Goal: Task Accomplishment & Management: Manage account settings

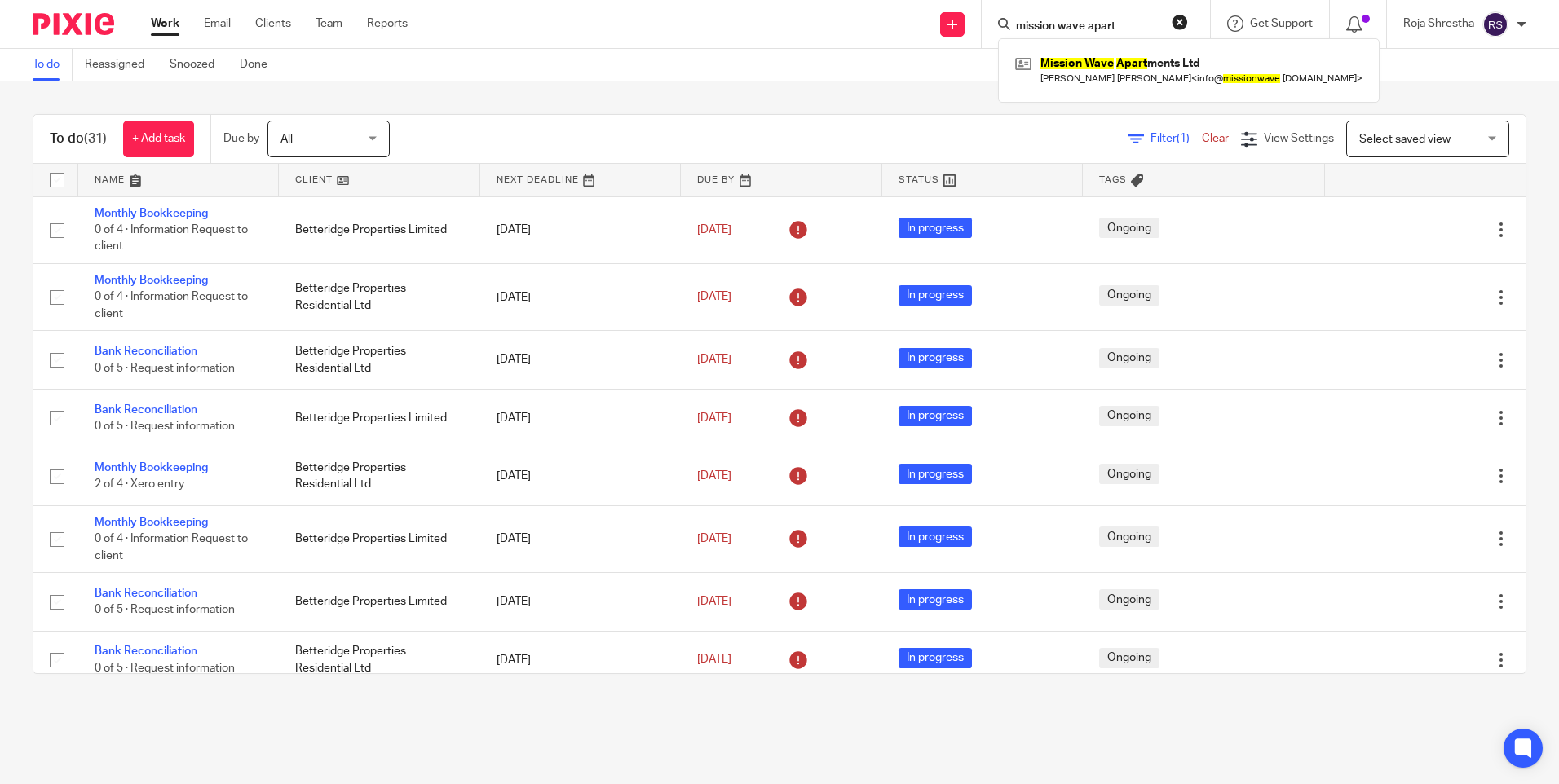
scroll to position [850, 0]
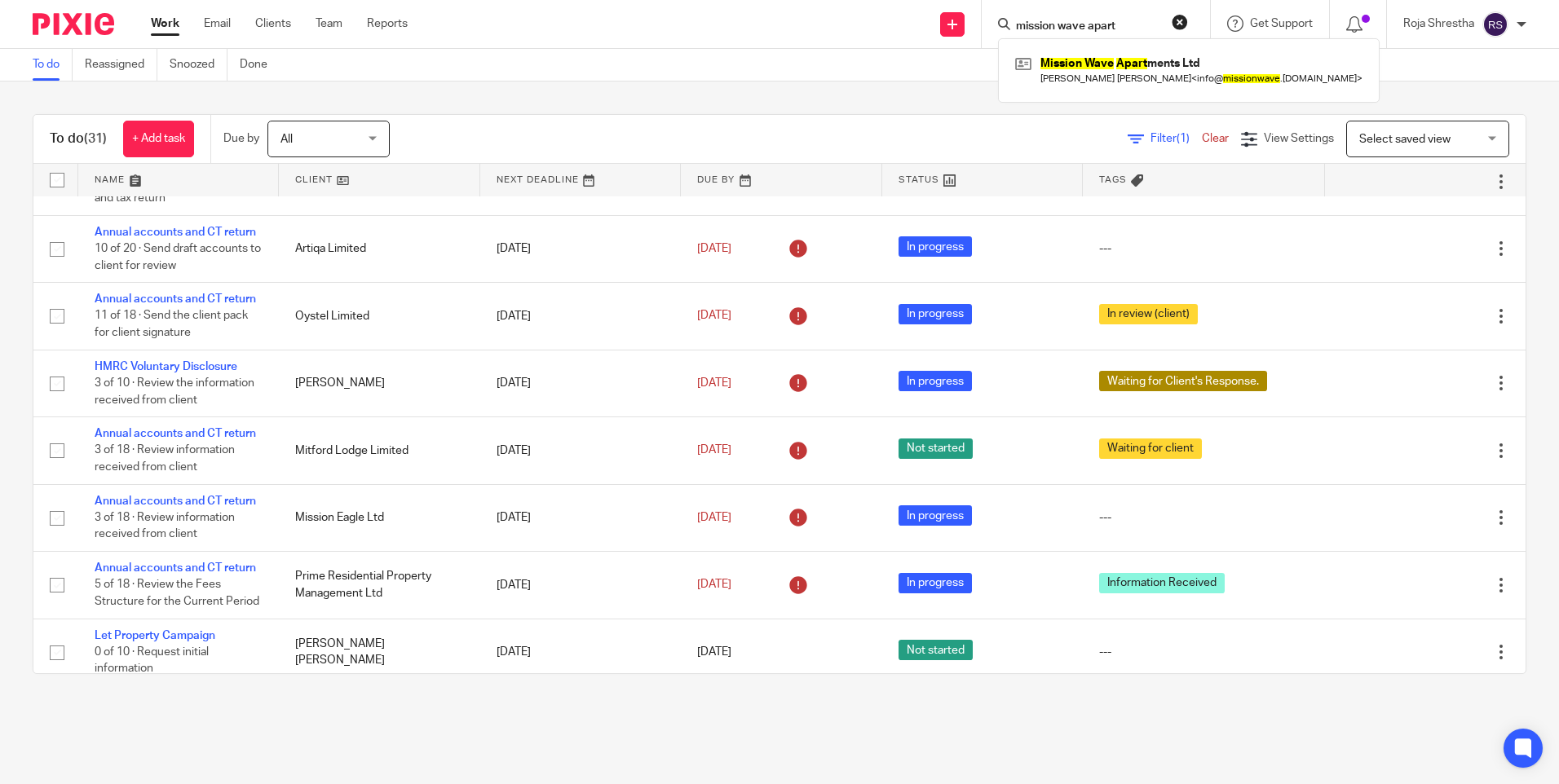
click at [1110, 722] on main "To do Reassigned Snoozed Done To do (31) + Add task Due by All All Today Tomorr…" at bounding box center [779, 392] width 1559 height 784
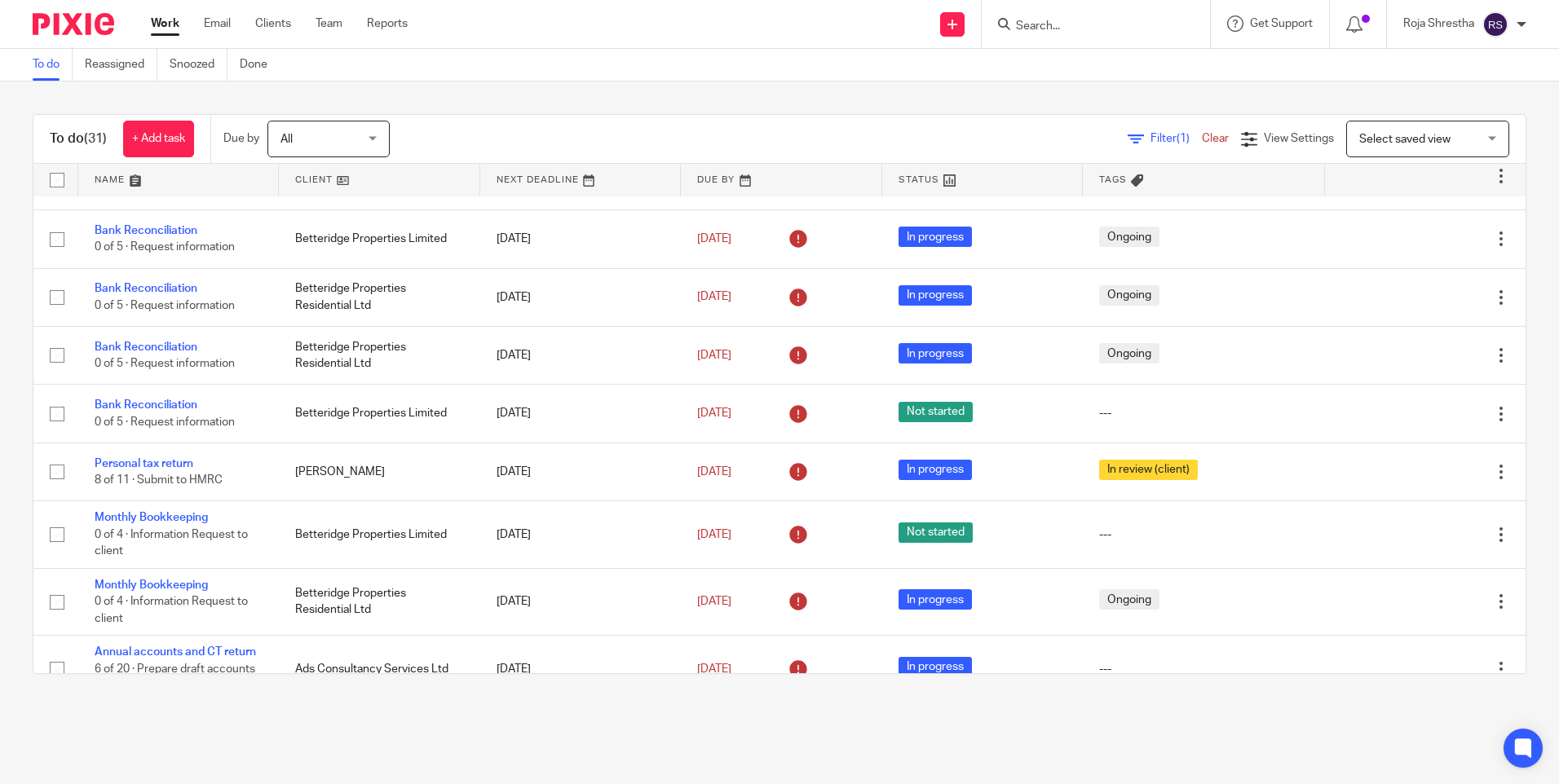
scroll to position [361, 0]
click at [1105, 29] on input "Search" at bounding box center [1088, 26] width 147 height 14
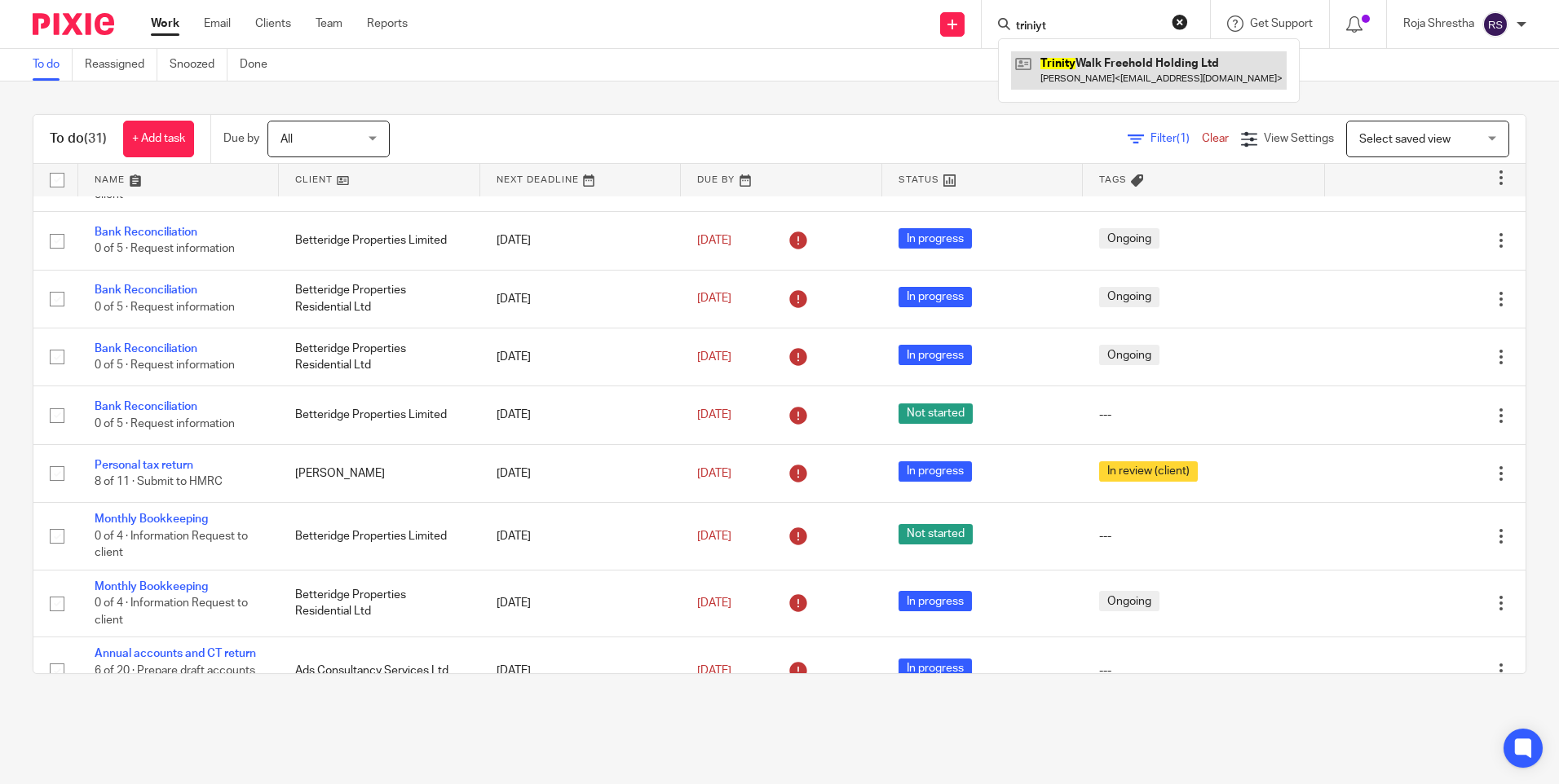
type input "triniyt"
click at [1122, 58] on link at bounding box center [1148, 70] width 276 height 37
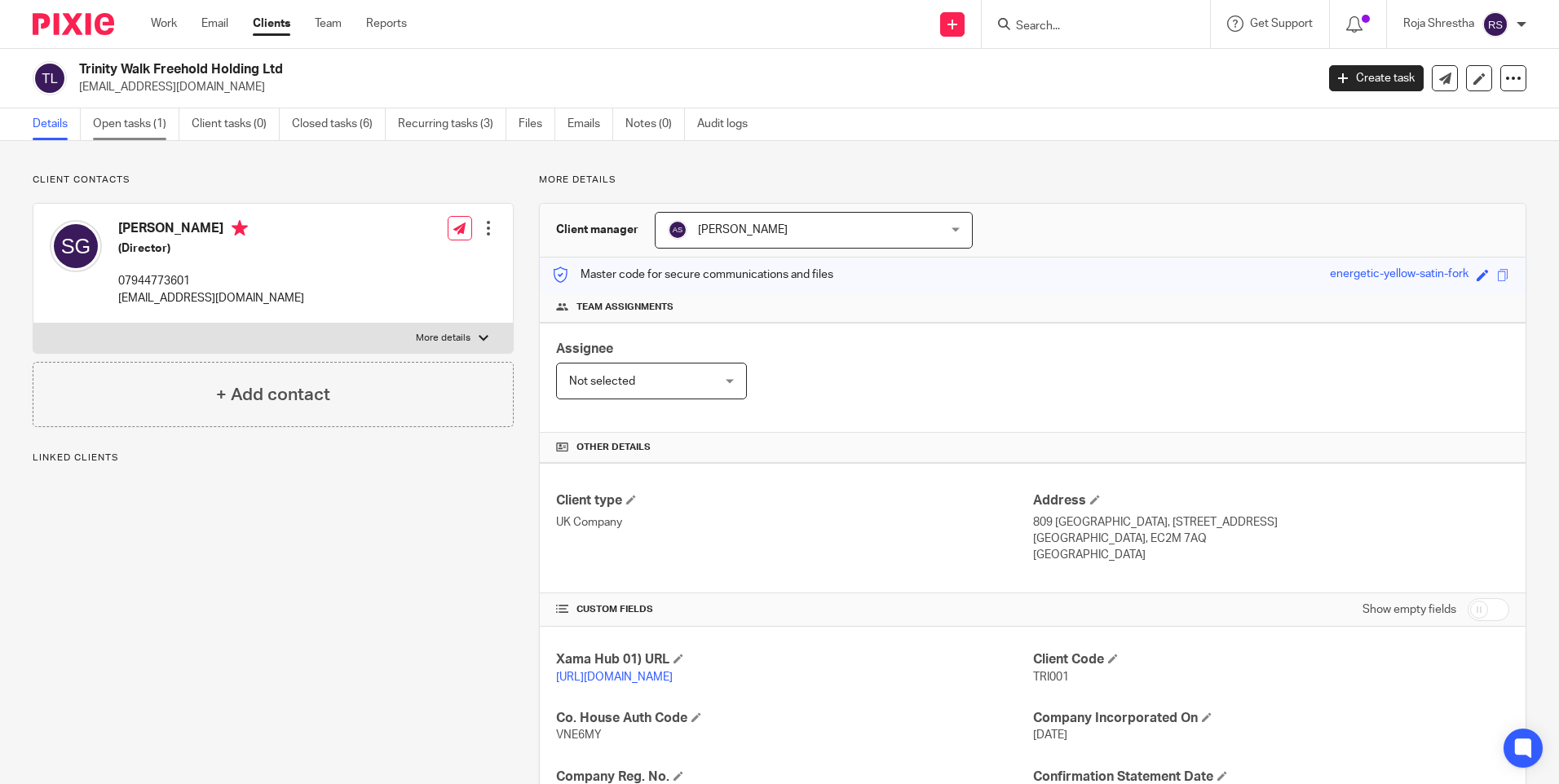
click at [151, 128] on link "Open tasks (1)" at bounding box center [136, 125] width 86 height 32
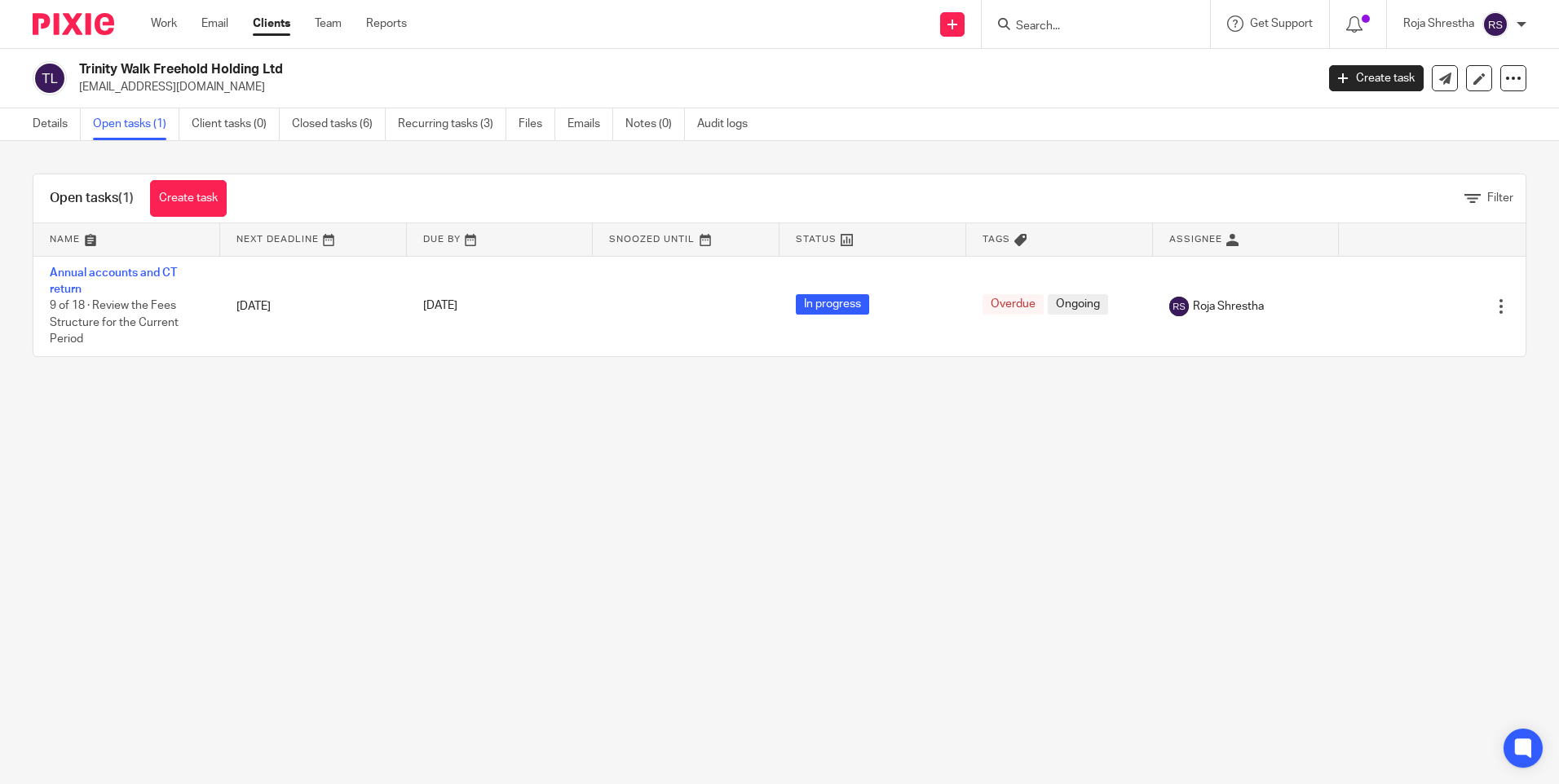
click at [67, 126] on link "Details" at bounding box center [56, 125] width 48 height 32
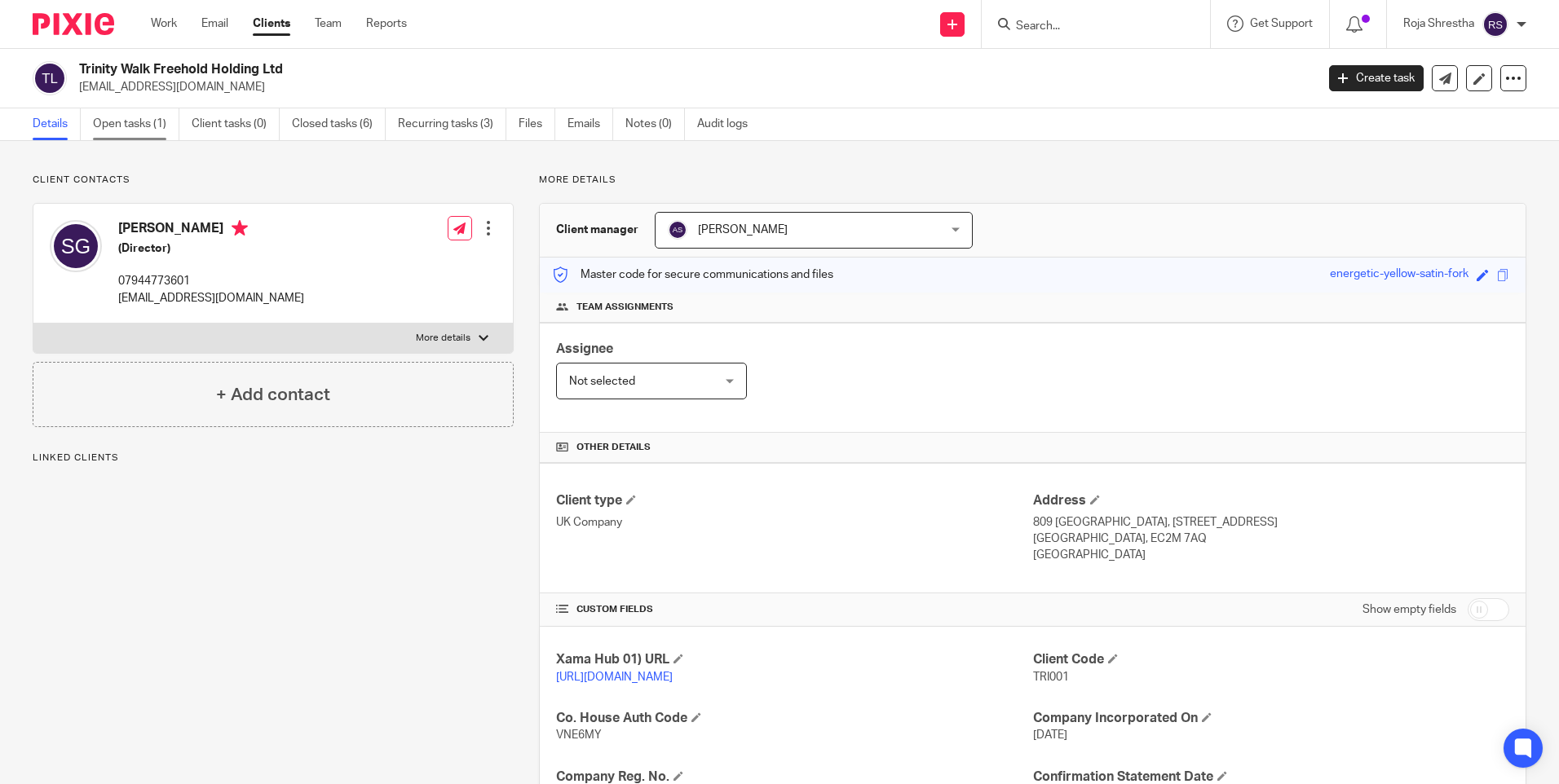
click at [162, 126] on link "Open tasks (1)" at bounding box center [136, 125] width 86 height 32
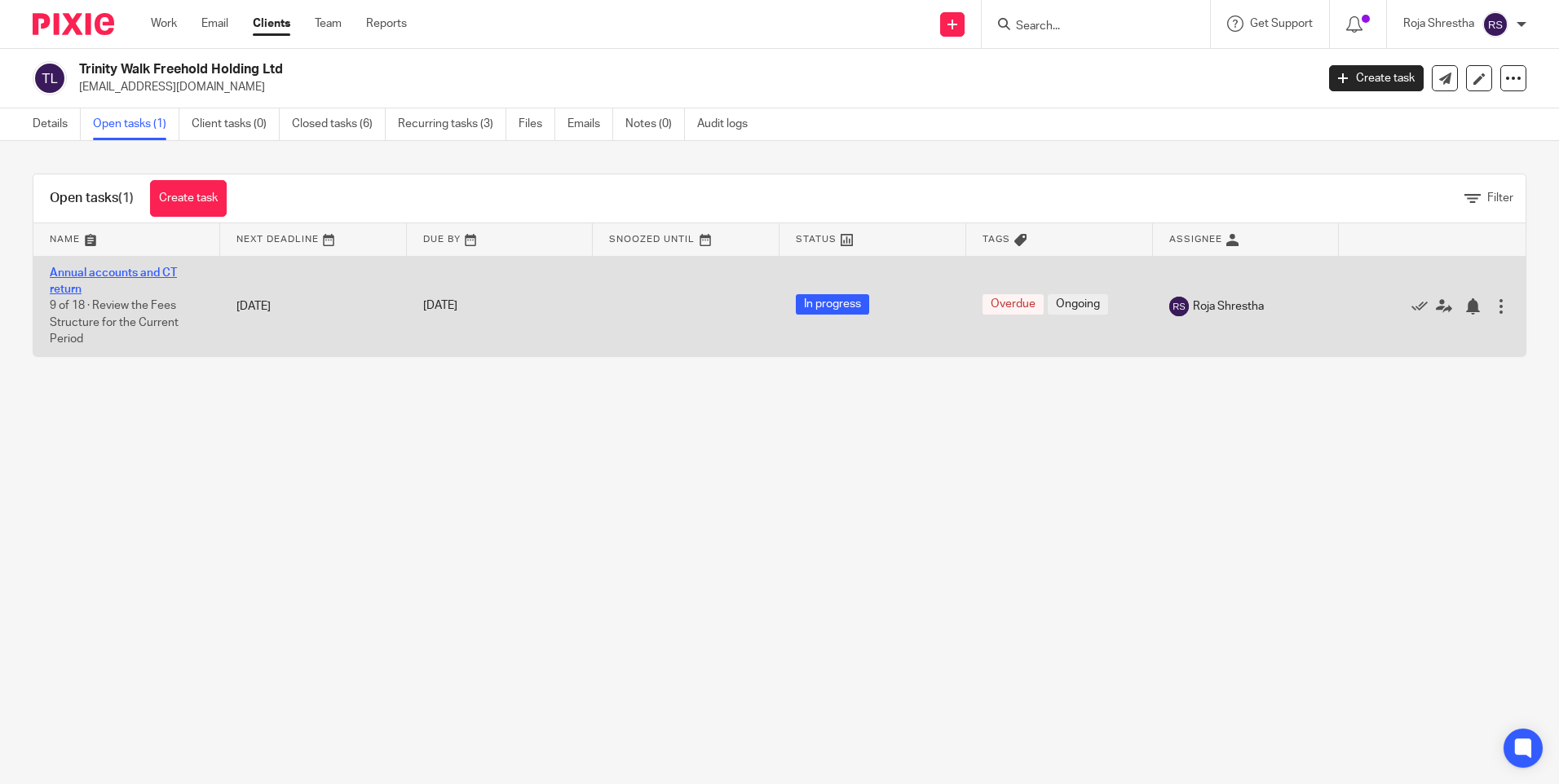
click at [169, 271] on link "Annual accounts and CT return" at bounding box center [113, 281] width 127 height 28
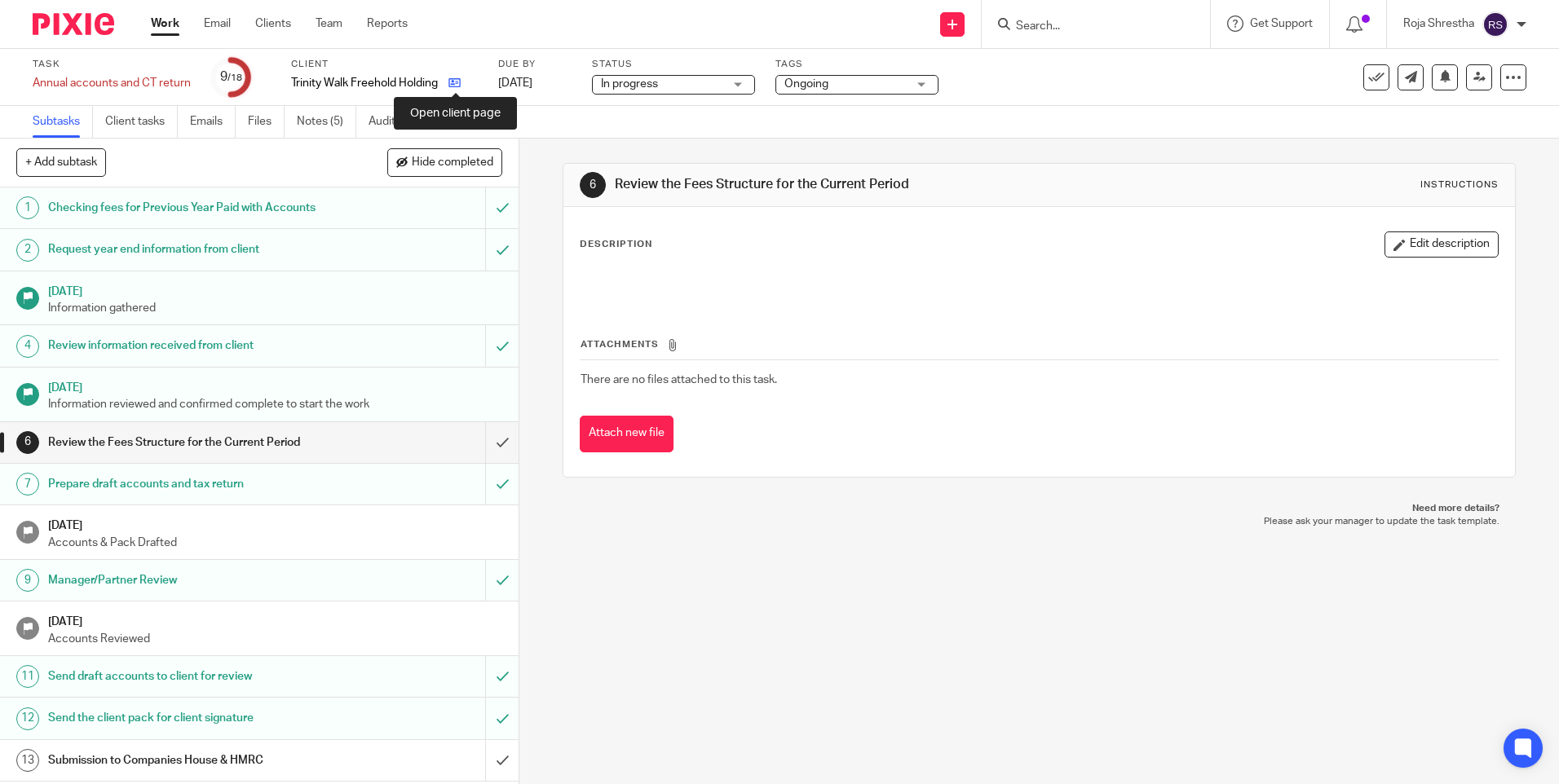
click at [455, 82] on icon at bounding box center [454, 83] width 13 height 13
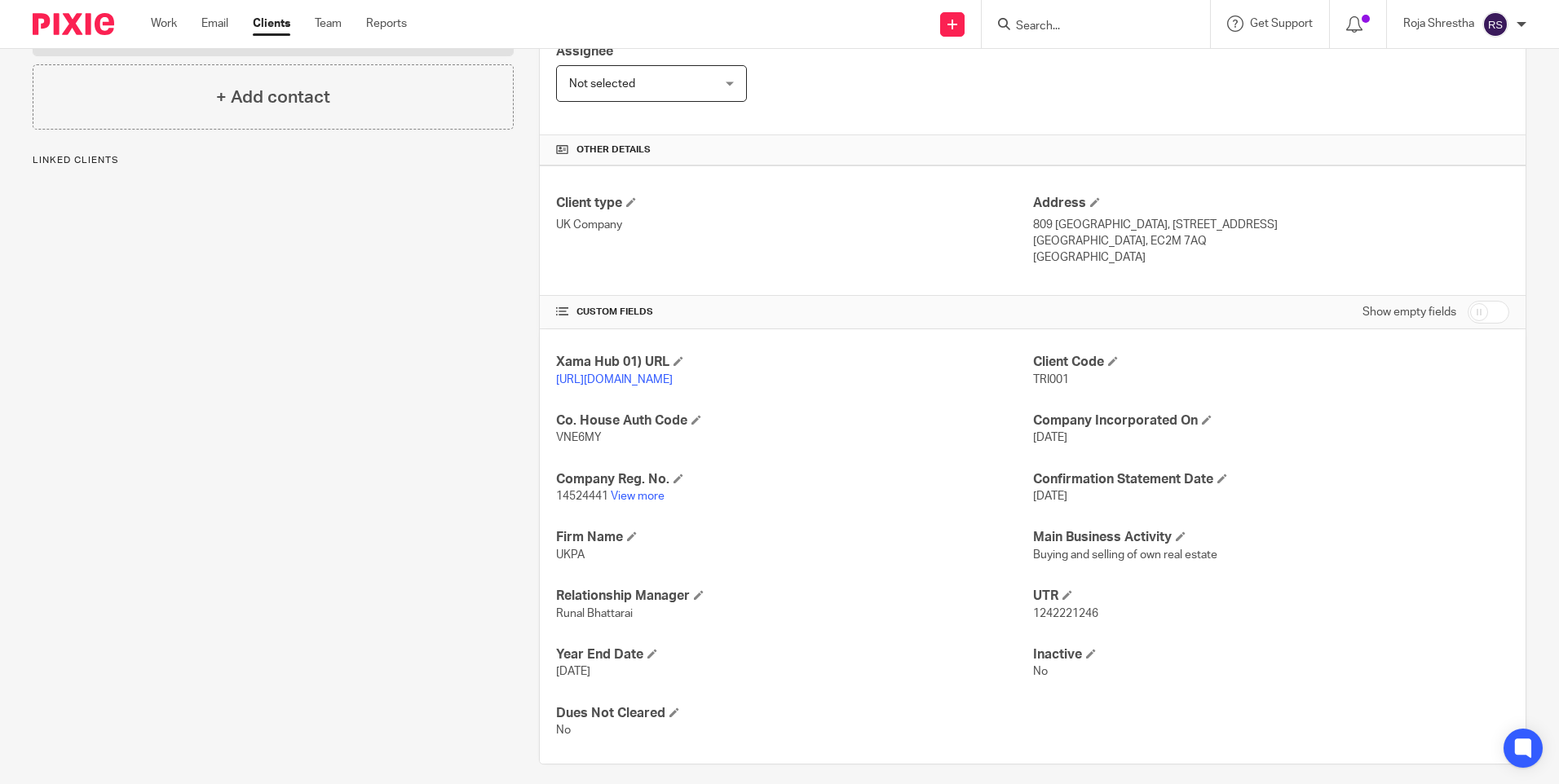
scroll to position [326, 0]
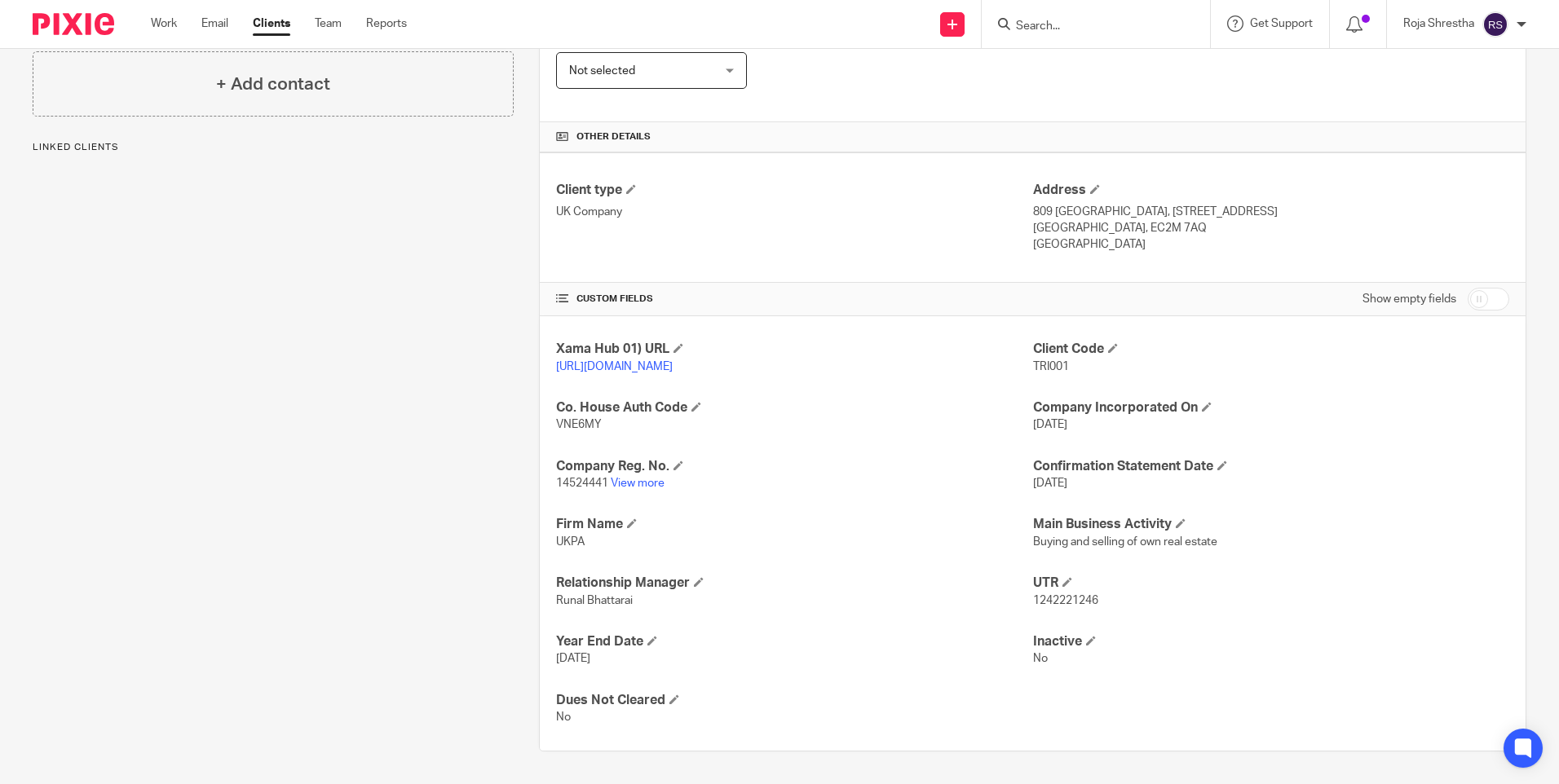
click at [1089, 601] on span "1242221246" at bounding box center [1065, 601] width 65 height 12
click at [1089, 601] on span "1242221246" at bounding box center [1065, 601] width 65 height 12
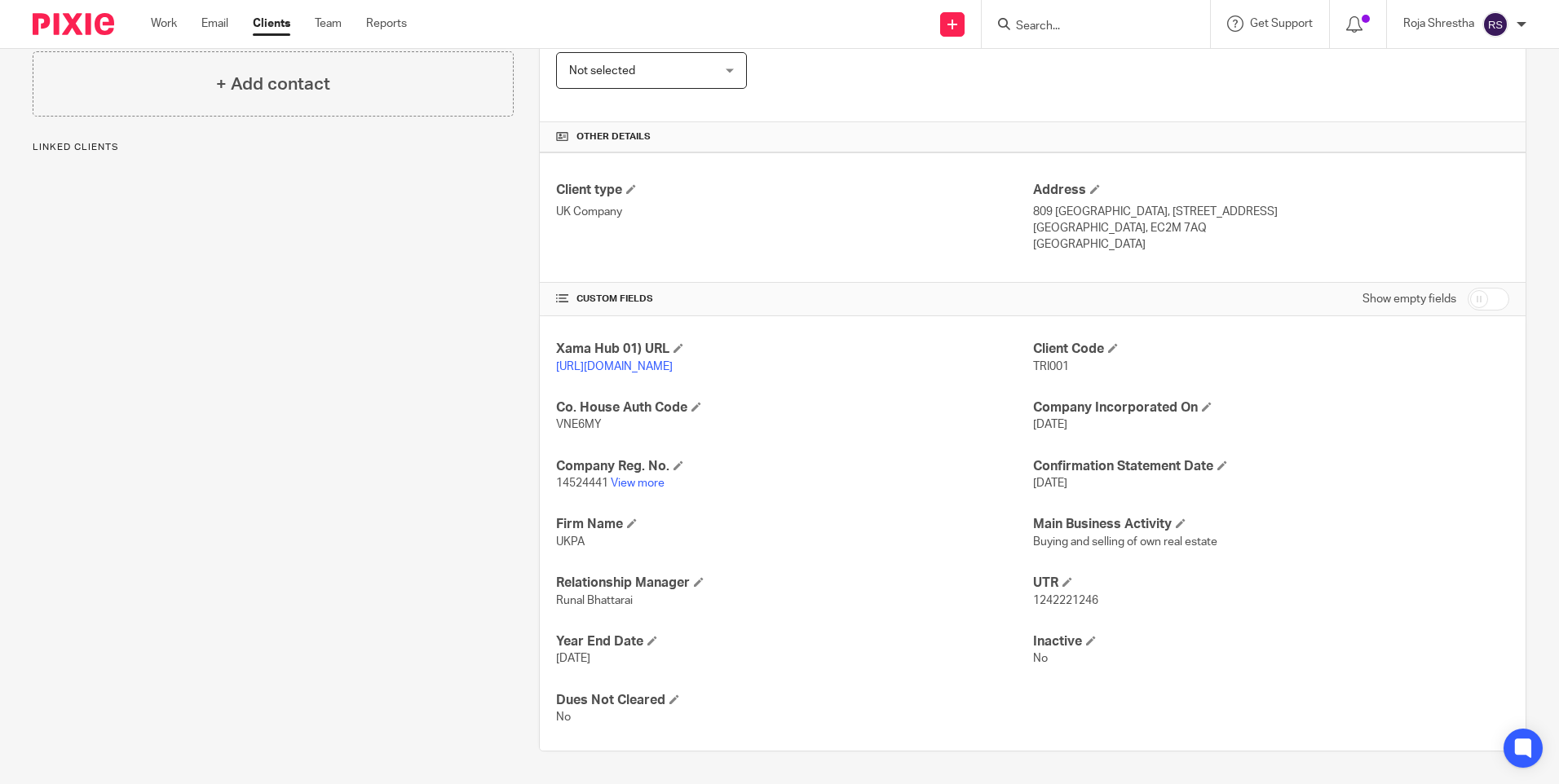
click at [1095, 597] on p "1242221246" at bounding box center [1271, 600] width 476 height 16
click at [1089, 600] on span "1242221246" at bounding box center [1065, 601] width 65 height 12
copy p "1242221246"
